Goal: Find specific page/section: Find specific page/section

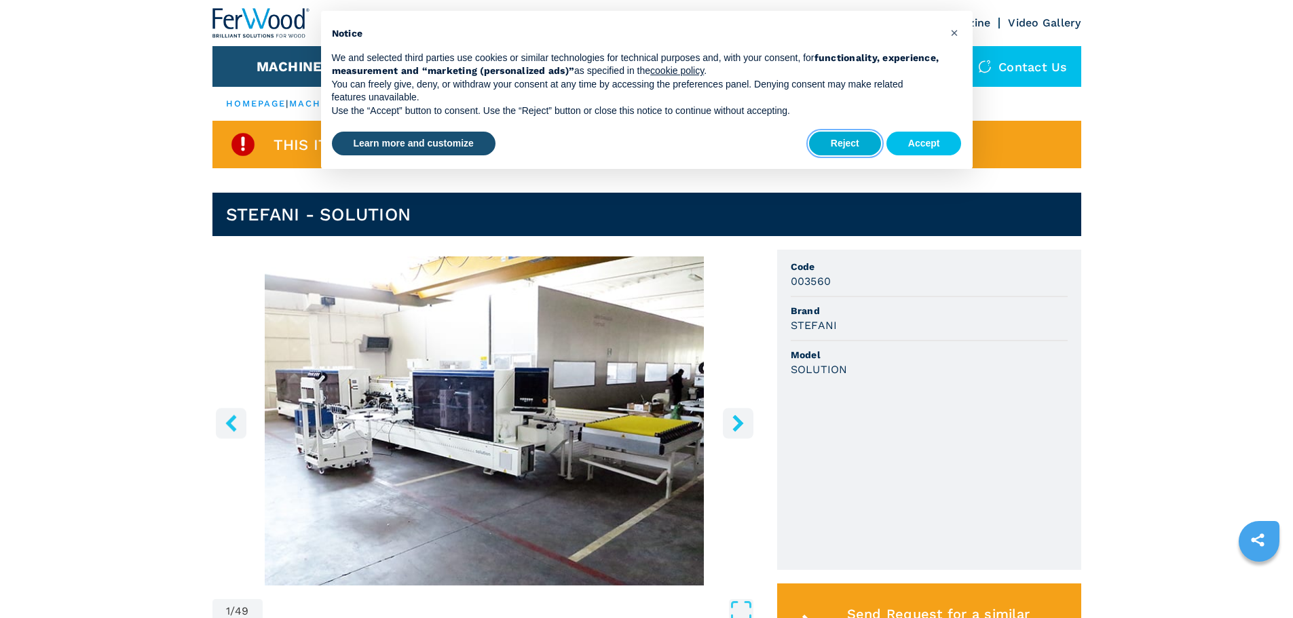
click at [865, 147] on button "Reject" at bounding box center [845, 144] width 72 height 24
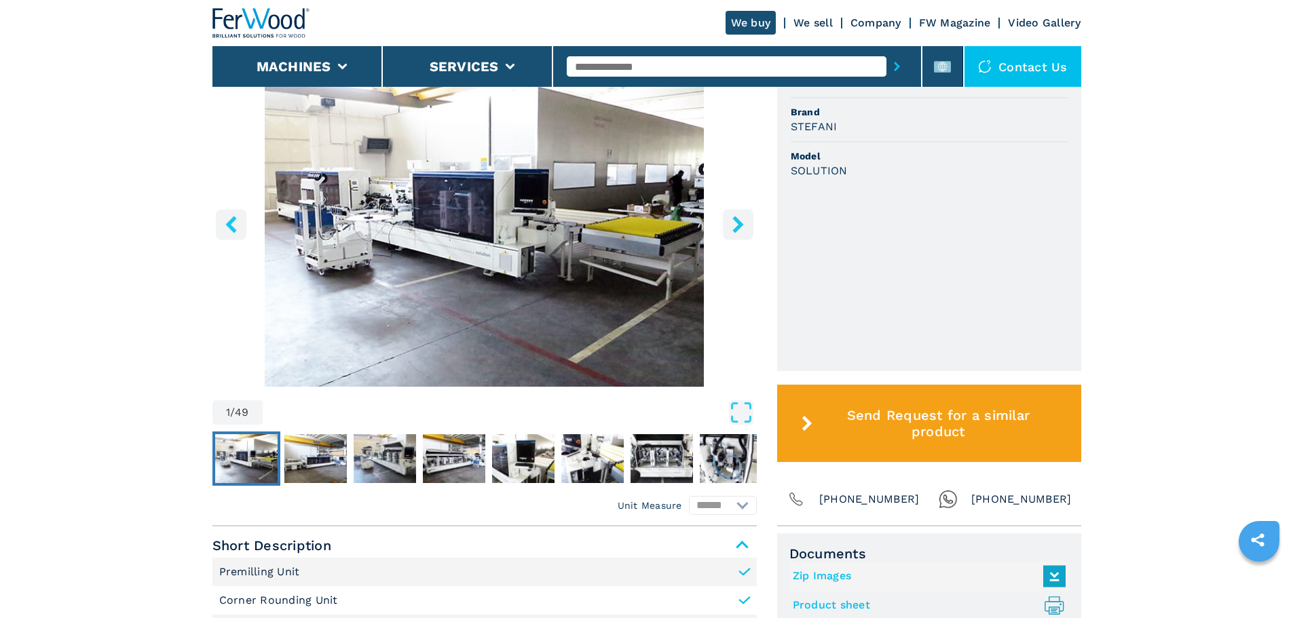
scroll to position [204, 0]
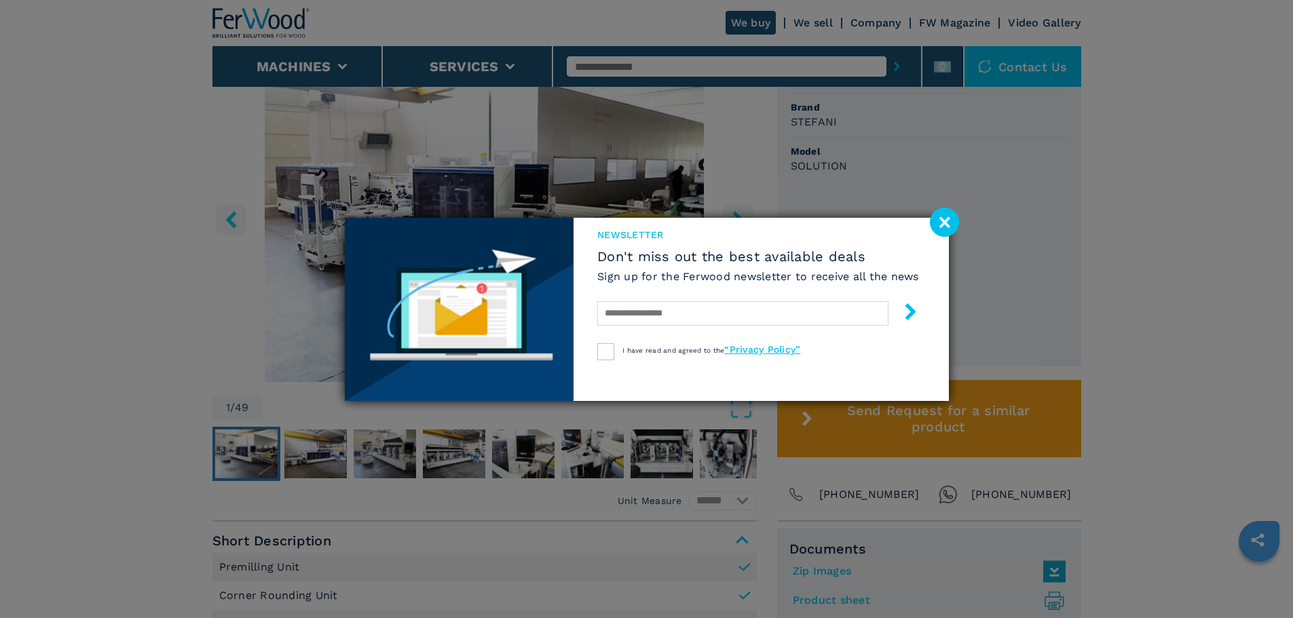
click at [957, 219] on image at bounding box center [944, 222] width 29 height 29
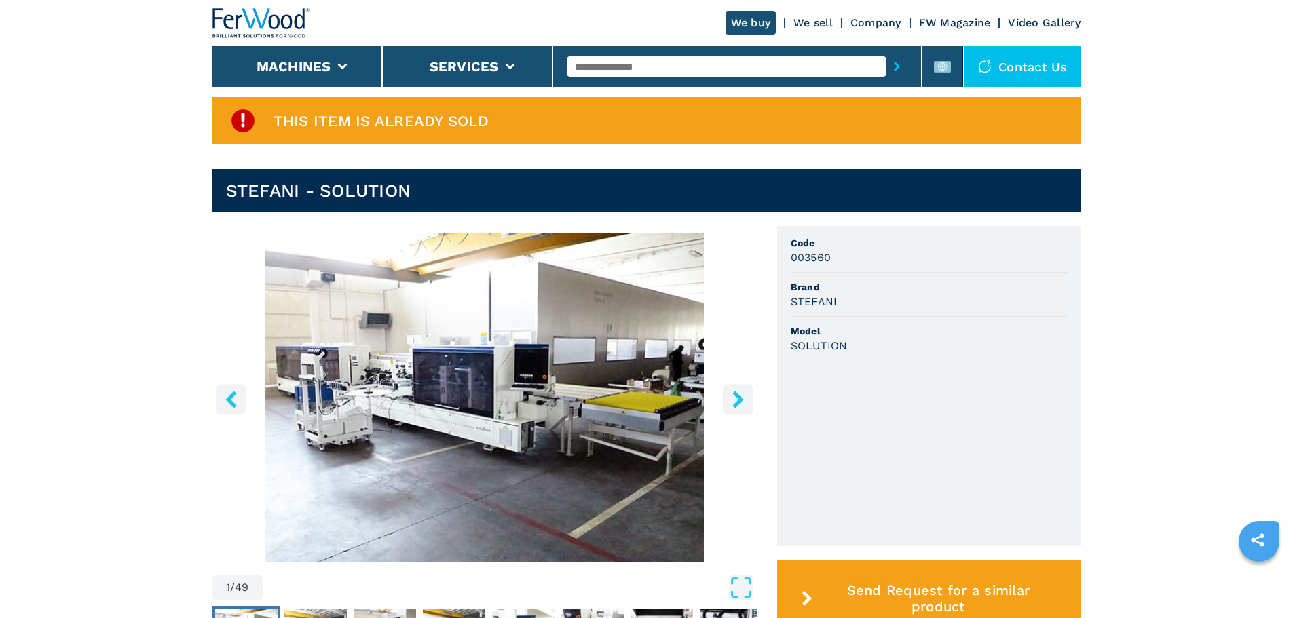
scroll to position [0, 0]
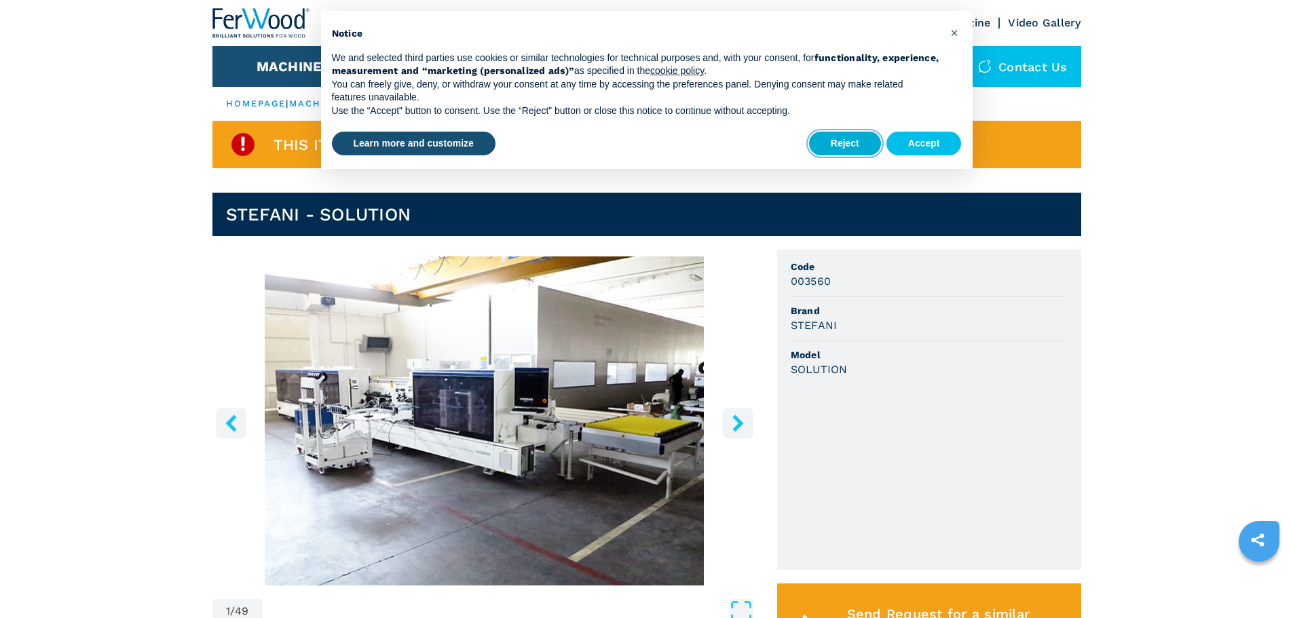
click at [866, 134] on button "Reject" at bounding box center [845, 144] width 72 height 24
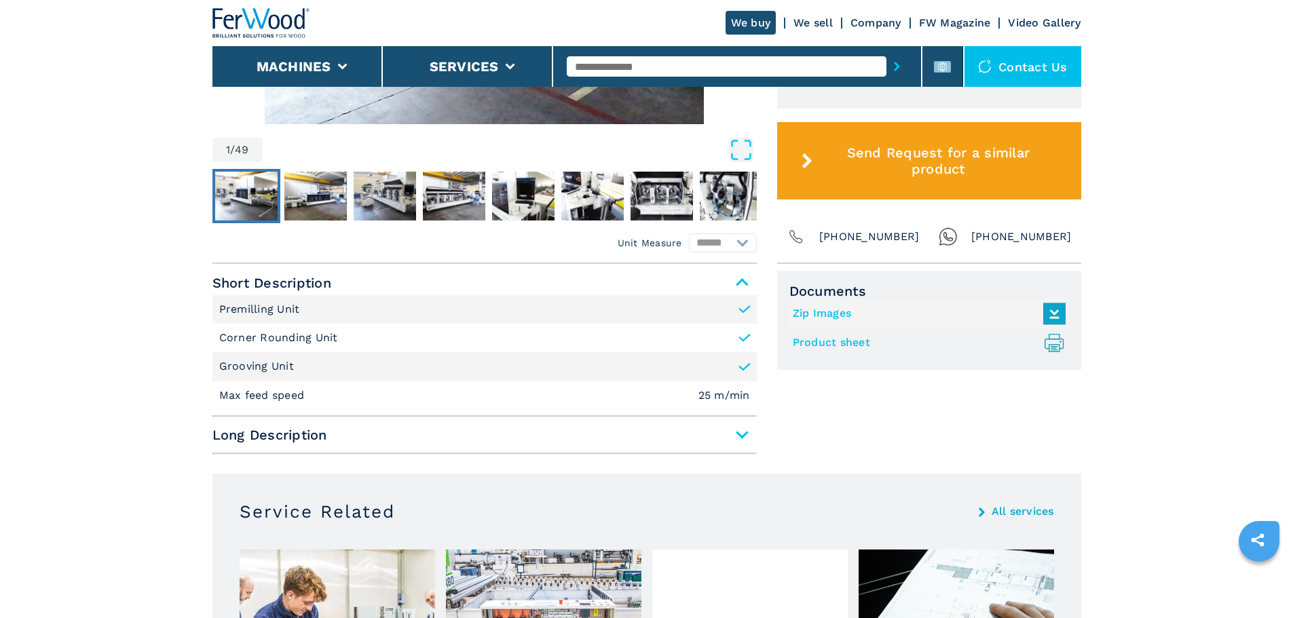
scroll to position [272, 0]
